Goal: Transaction & Acquisition: Purchase product/service

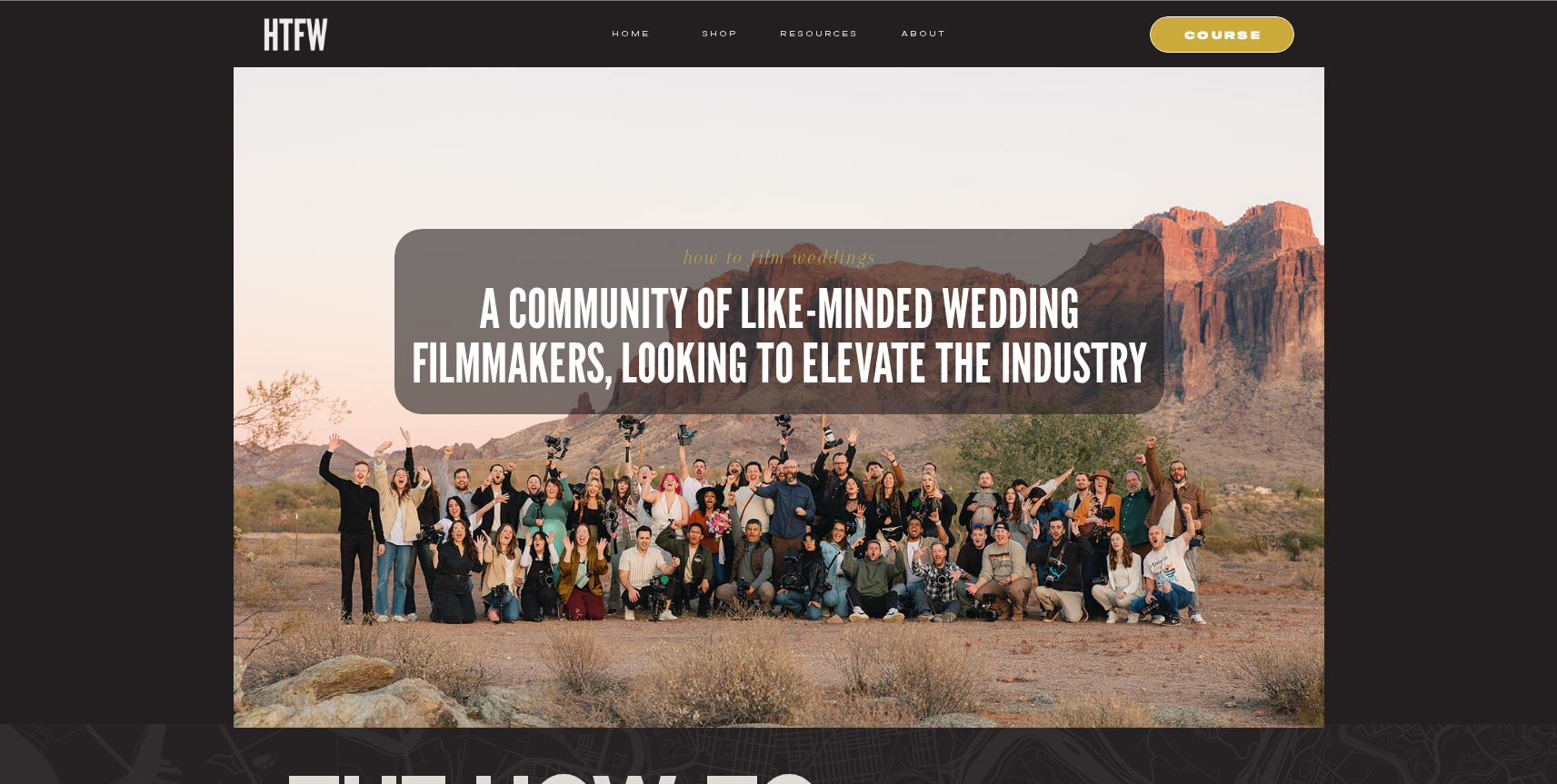
click at [1206, 42] on div at bounding box center [1222, 34] width 145 height 36
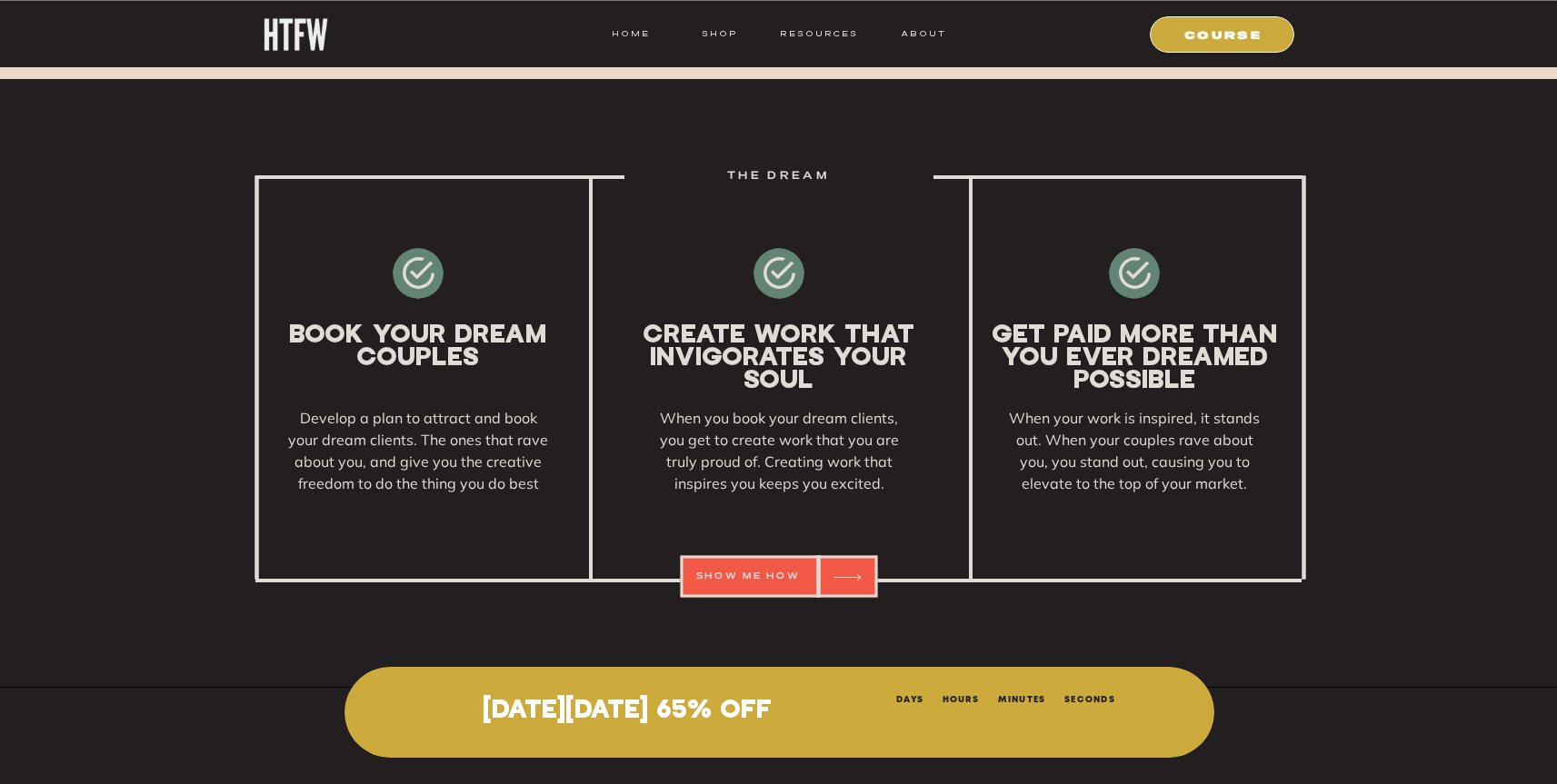
scroll to position [2693, 0]
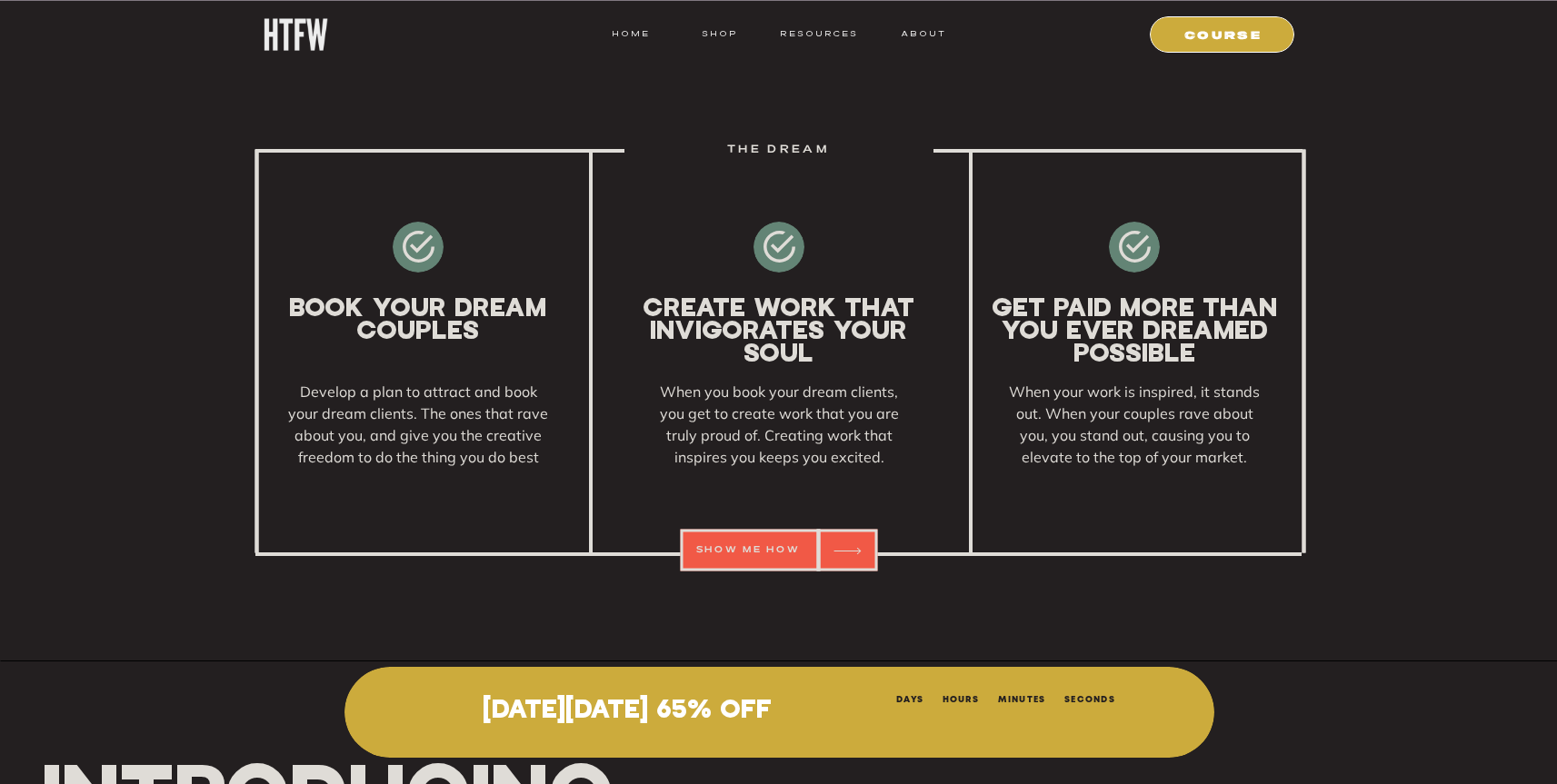
click at [842, 549] on icon at bounding box center [847, 551] width 43 height 35
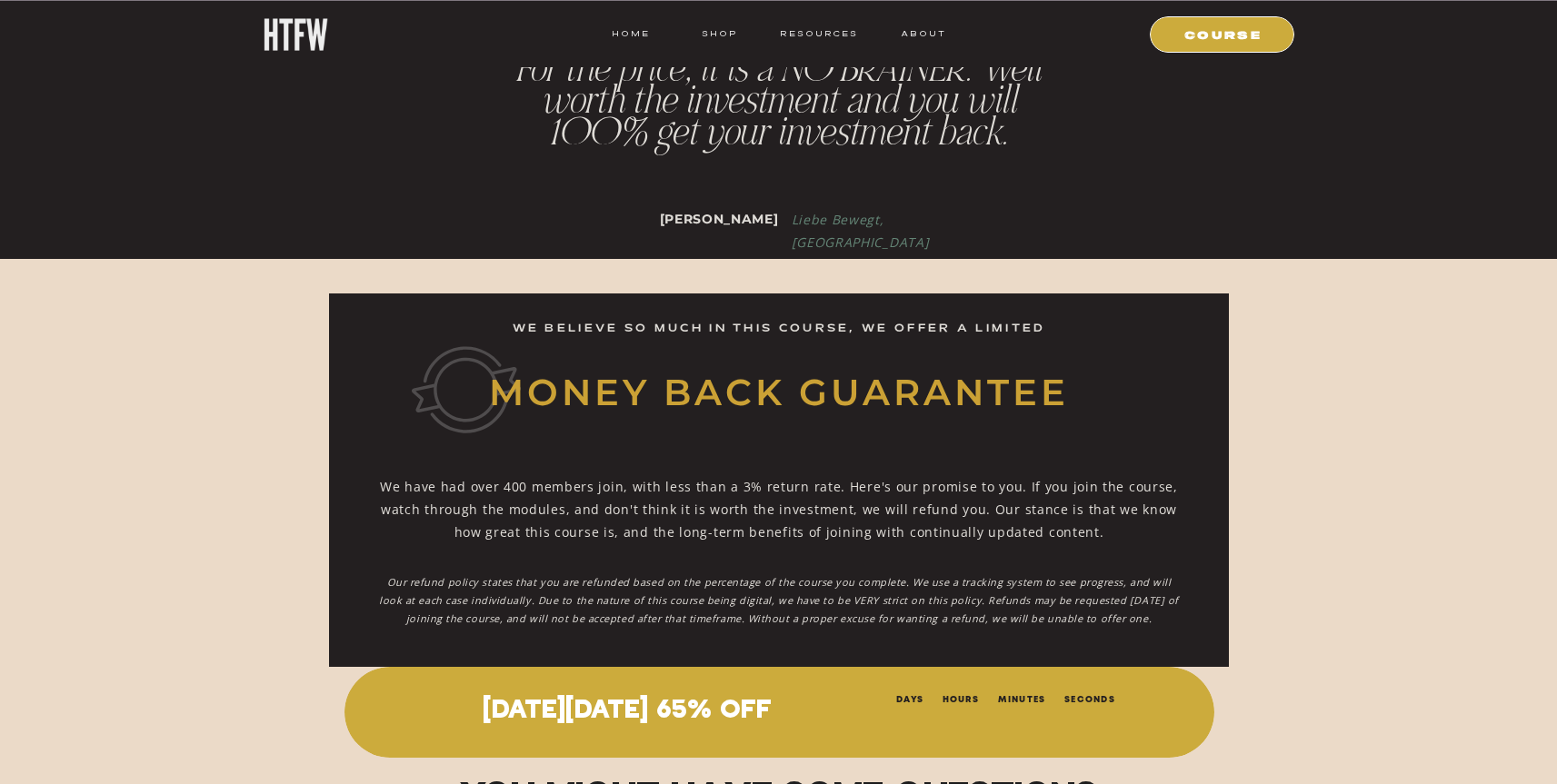
scroll to position [23293, 0]
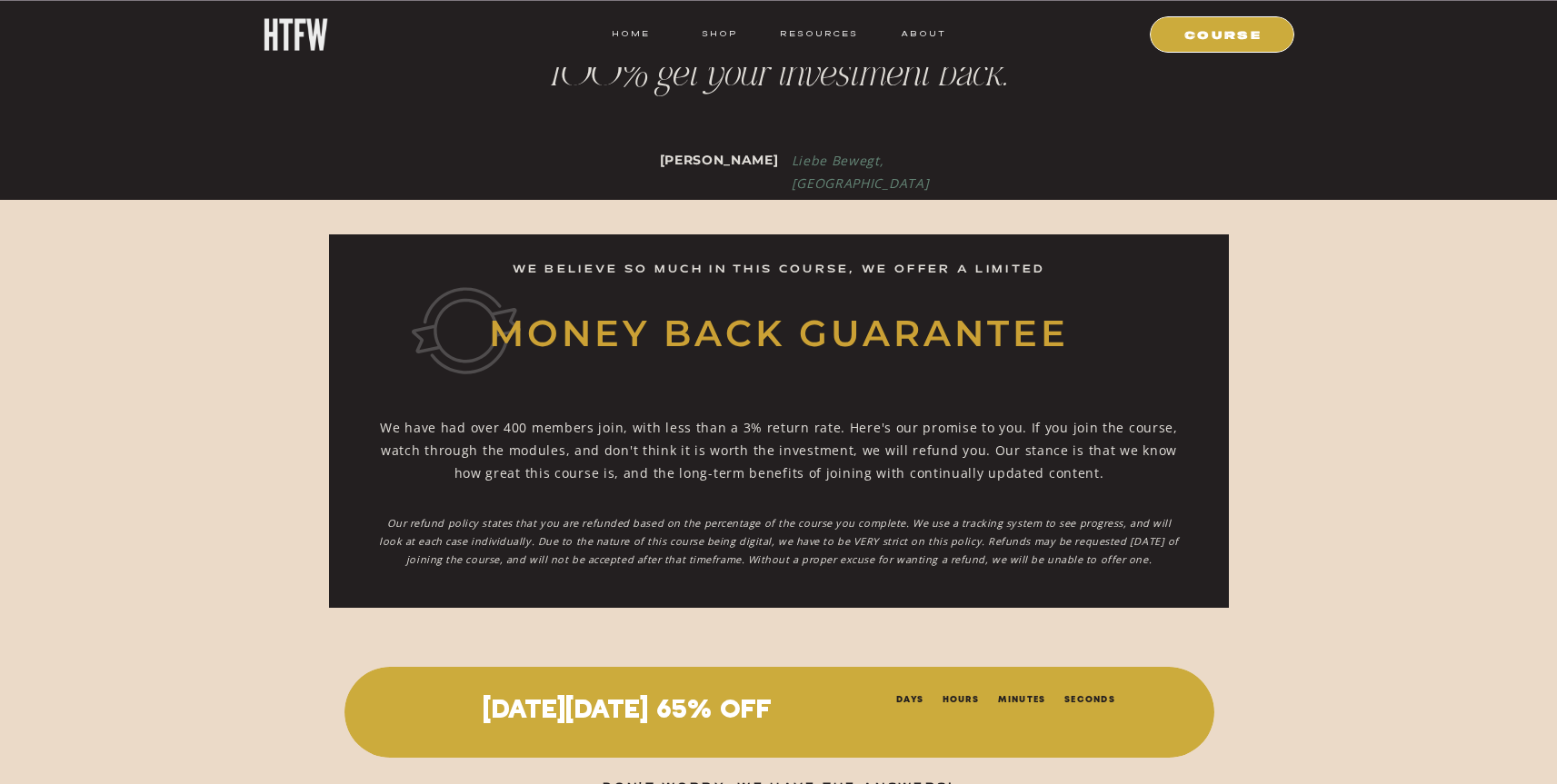
click at [823, 719] on p "[DATE][DATE] 65% OFF" at bounding box center [627, 711] width 483 height 29
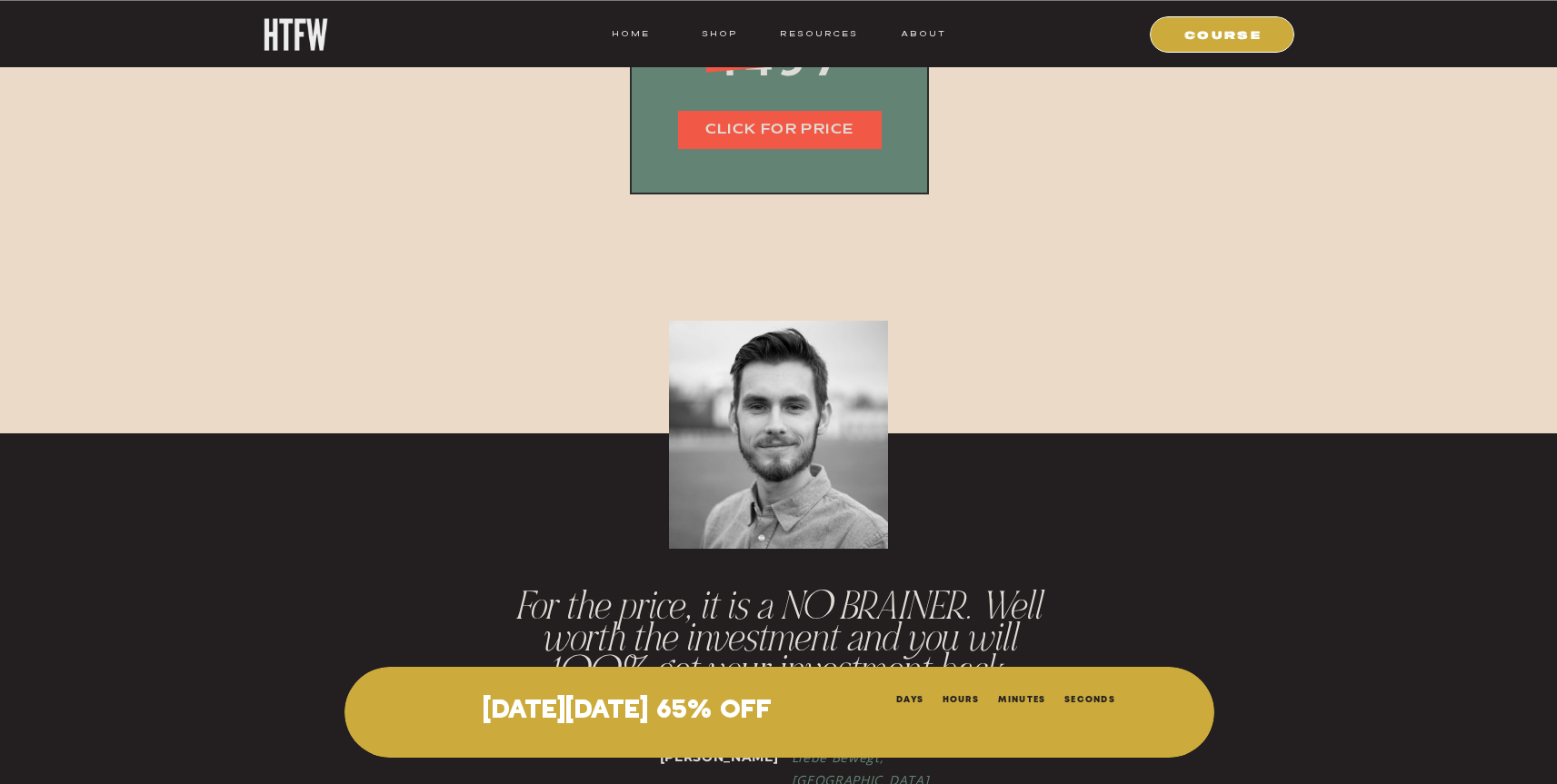
scroll to position [22381, 0]
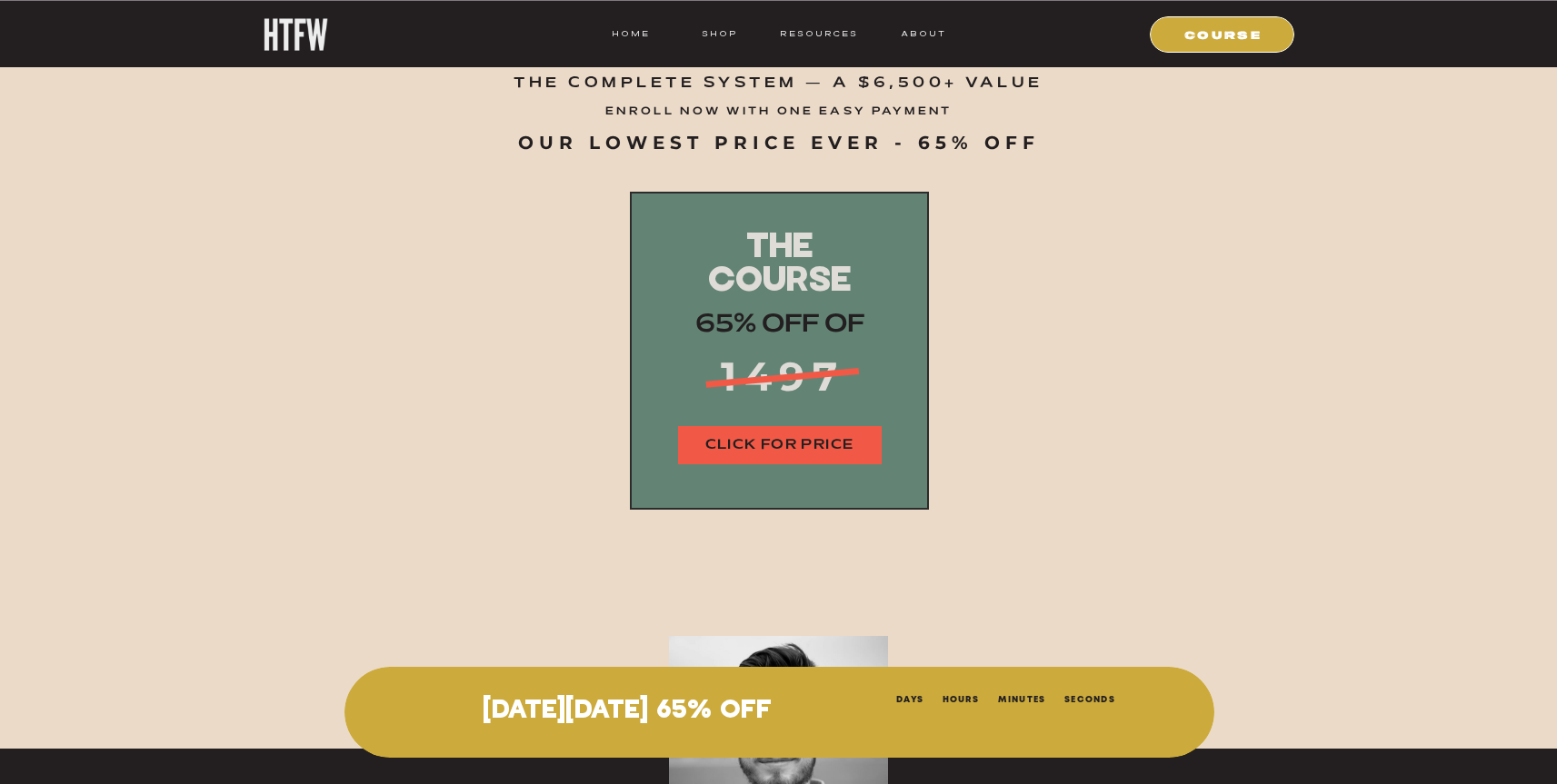
click at [779, 442] on nav "CLICK FOR PRICE" at bounding box center [779, 445] width 203 height 21
